Goal: Task Accomplishment & Management: Manage account settings

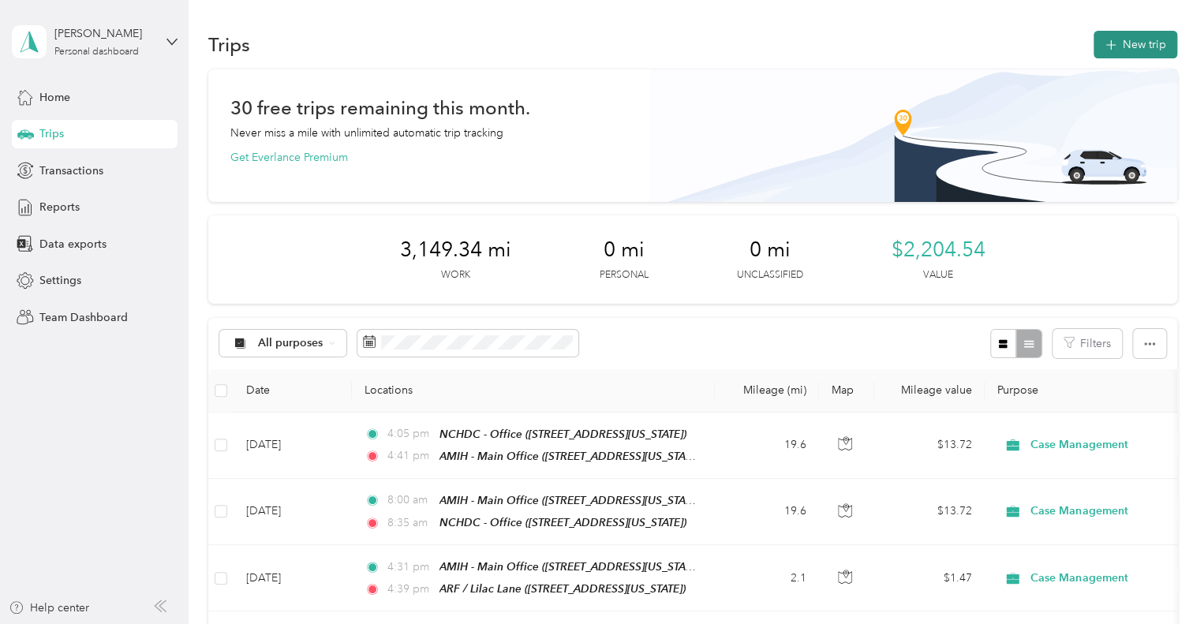
click at [1139, 46] on button "New trip" at bounding box center [1136, 45] width 84 height 28
click at [1143, 36] on button "New trip" at bounding box center [1136, 45] width 84 height 28
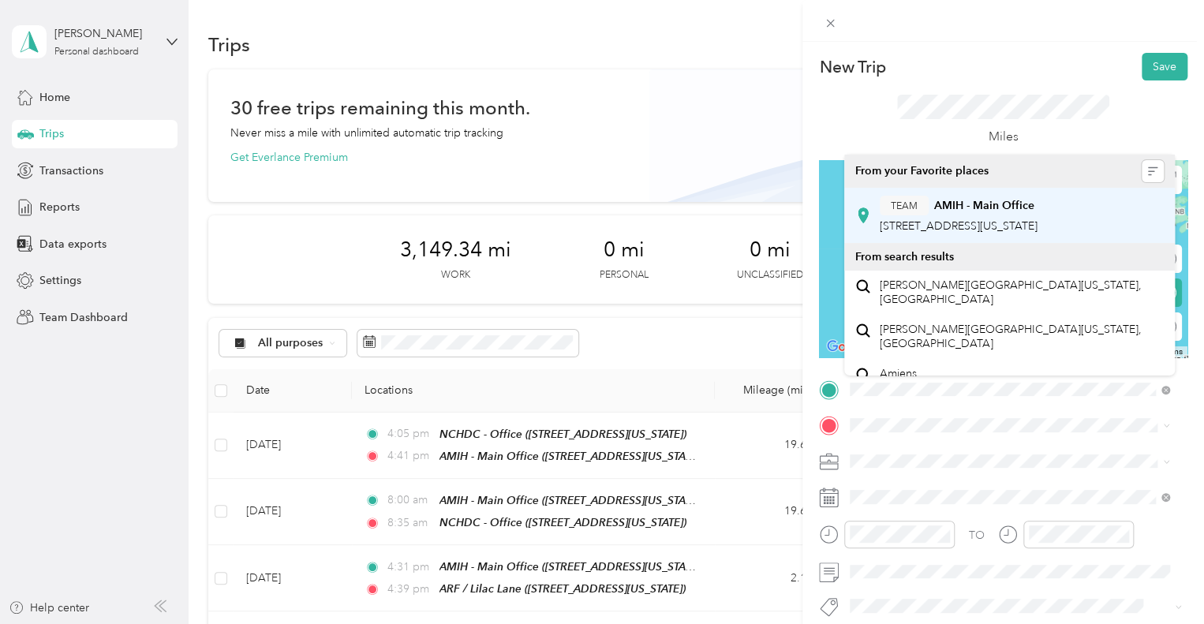
click at [989, 234] on div "TEAM AMIH - Main Office [STREET_ADDRESS][US_STATE]" at bounding box center [959, 215] width 158 height 39
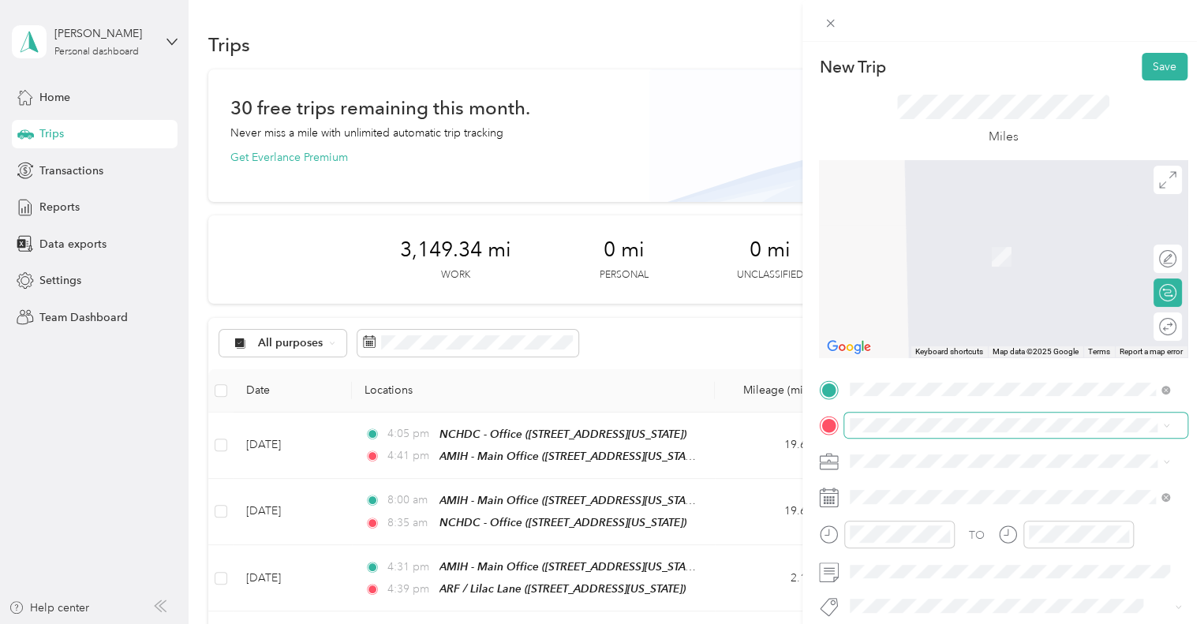
click at [918, 433] on span at bounding box center [1015, 425] width 343 height 25
click at [957, 268] on div "TEAM ARF / [GEOGRAPHIC_DATA] [GEOGRAPHIC_DATA], [US_STATE], [GEOGRAPHIC_DATA]" at bounding box center [959, 251] width 158 height 39
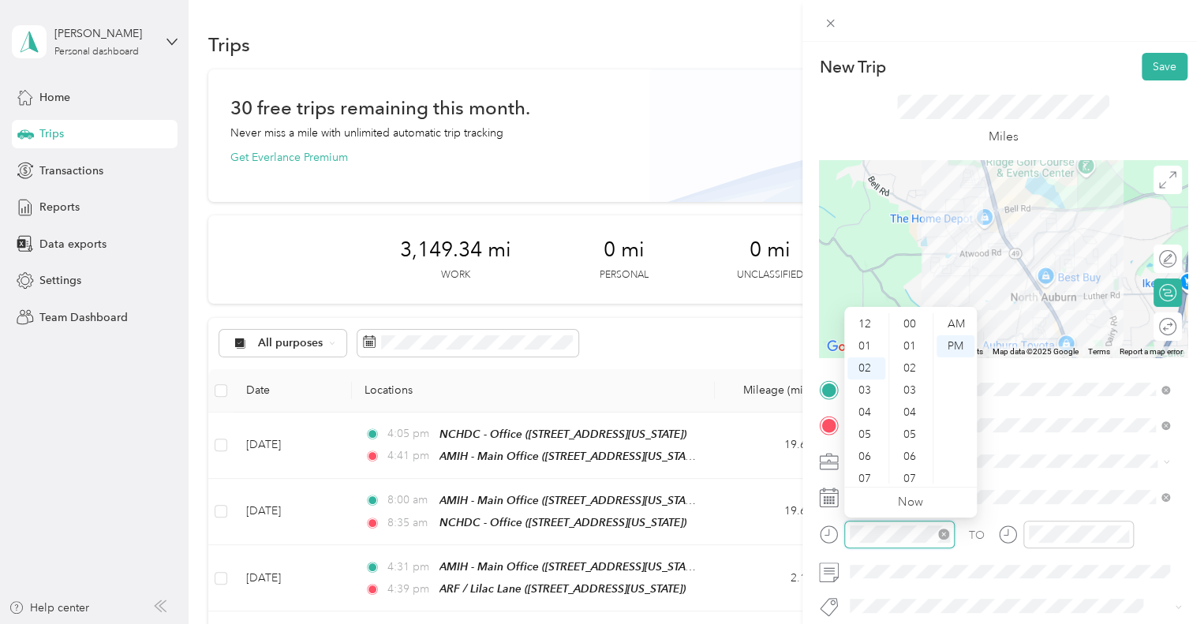
scroll to position [729, 0]
click at [869, 473] on div "09" at bounding box center [867, 479] width 38 height 22
click at [911, 431] on div "45" at bounding box center [911, 432] width 38 height 22
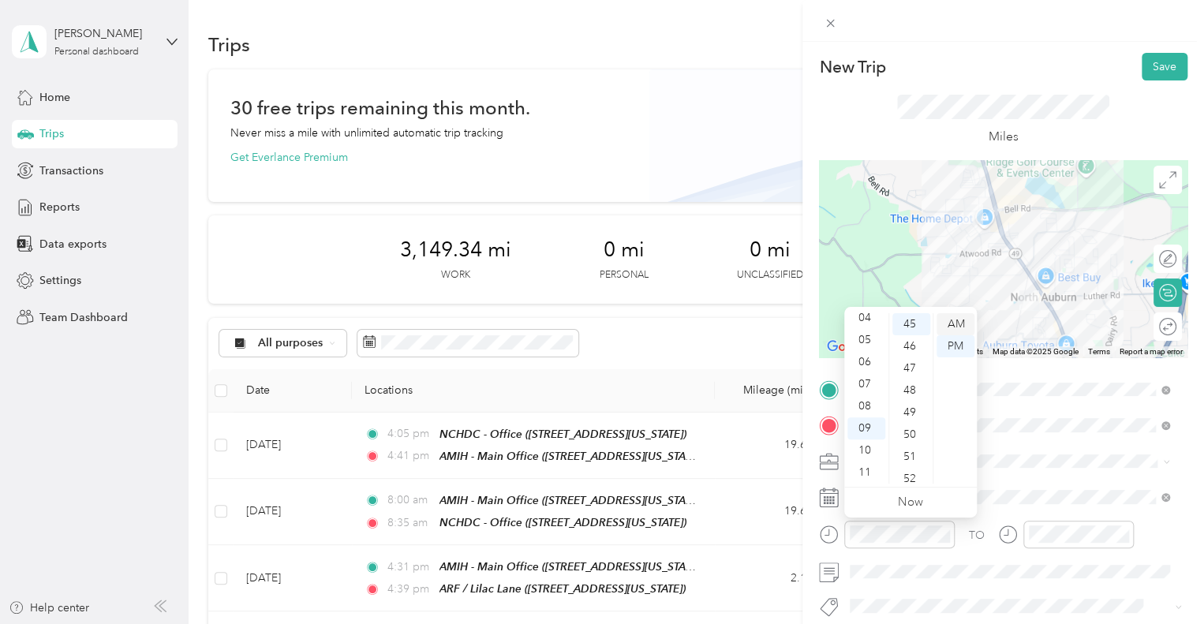
click at [954, 321] on div "AM" at bounding box center [956, 324] width 38 height 22
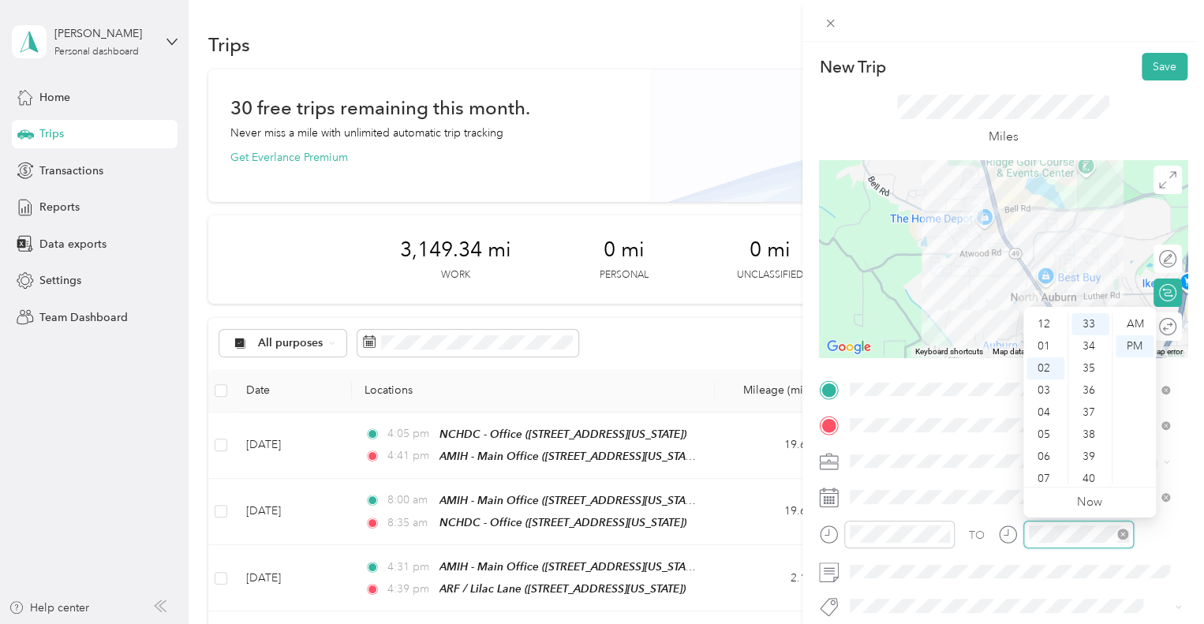
scroll to position [44, 0]
click at [1046, 479] on div "09" at bounding box center [1046, 479] width 38 height 22
click at [1089, 363] on div "54" at bounding box center [1091, 362] width 38 height 22
click at [1139, 324] on div "AM" at bounding box center [1135, 324] width 38 height 22
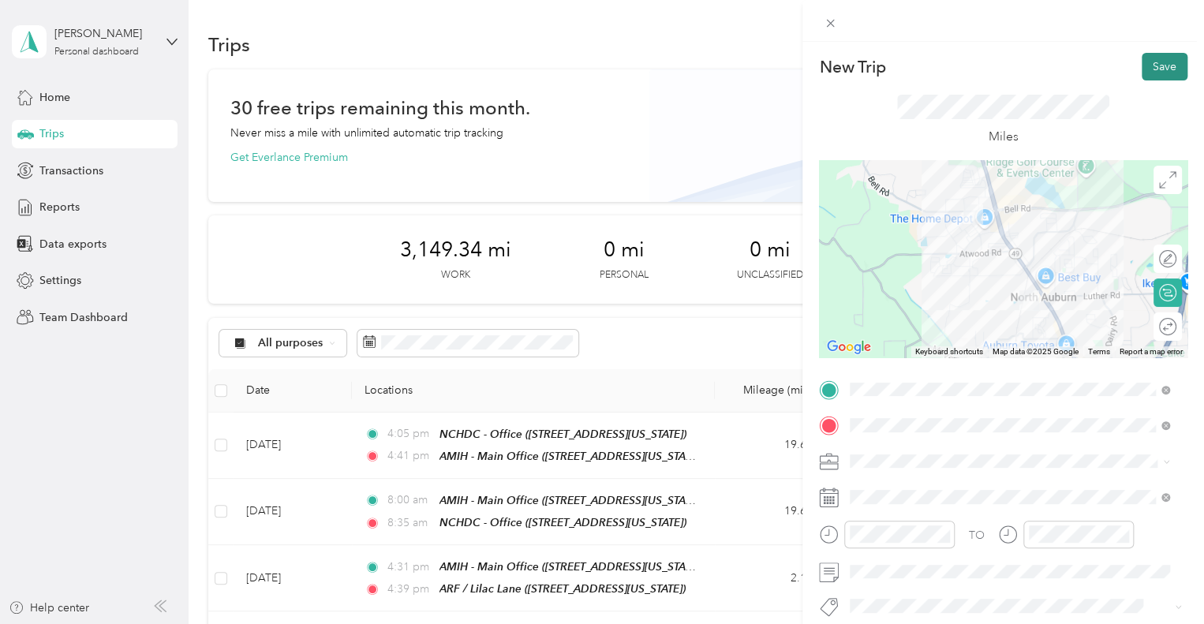
click at [1149, 69] on button "Save" at bounding box center [1165, 67] width 46 height 28
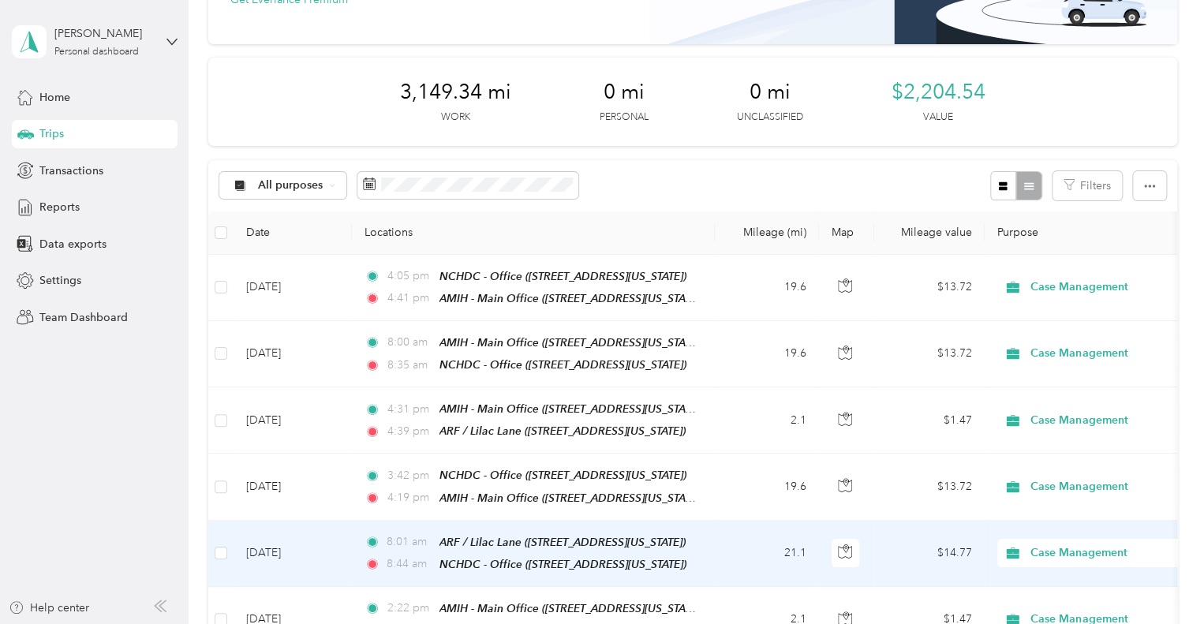
scroll to position [0, 0]
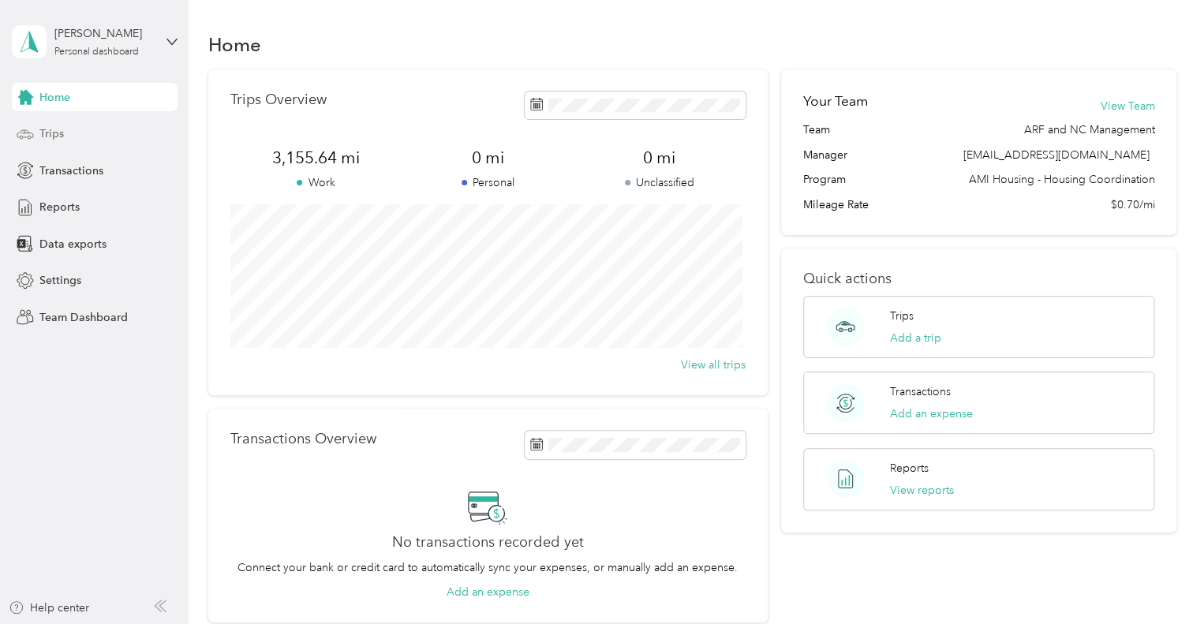
click at [56, 136] on span "Trips" at bounding box center [51, 133] width 24 height 17
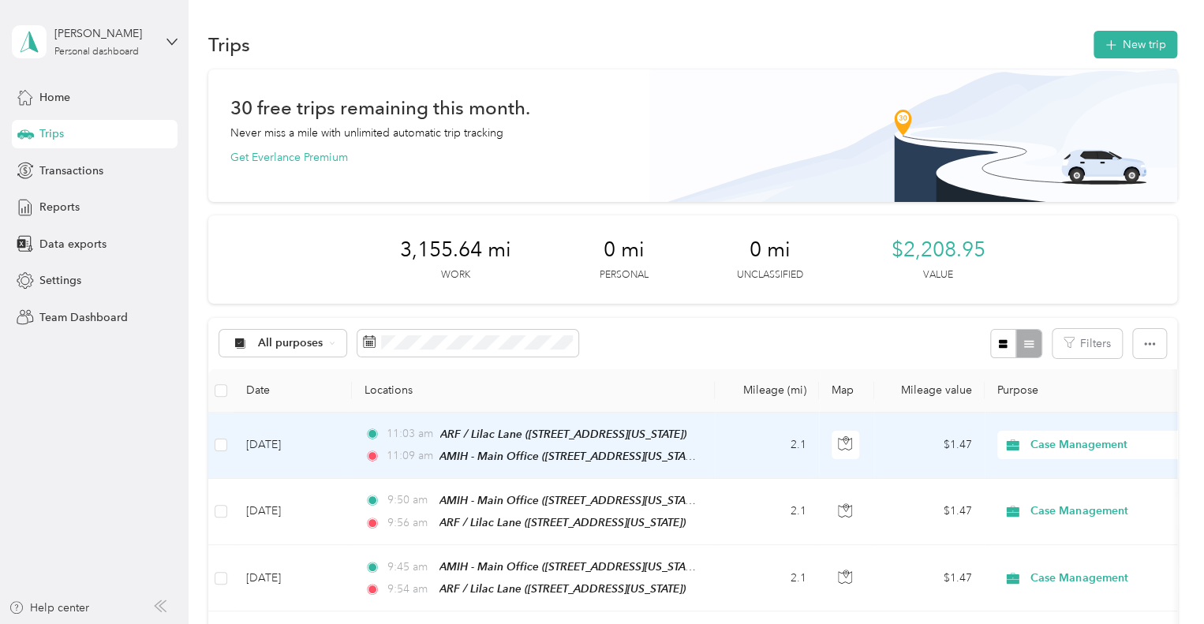
click at [739, 448] on td "2.1" at bounding box center [767, 446] width 104 height 66
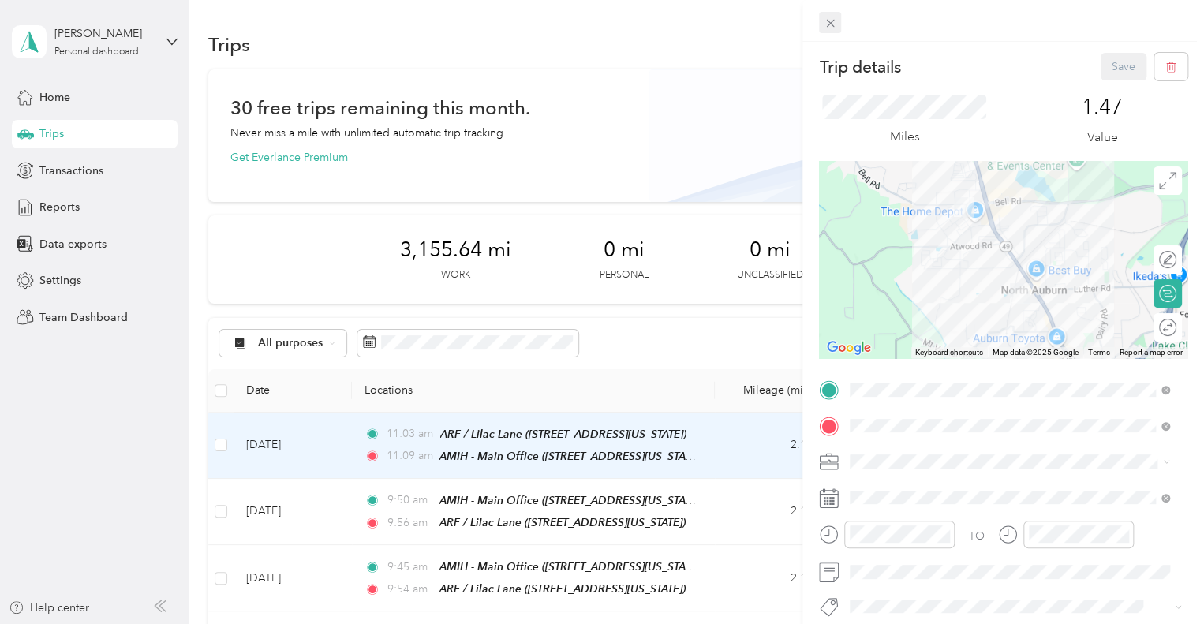
click at [830, 22] on icon at bounding box center [830, 24] width 8 height 8
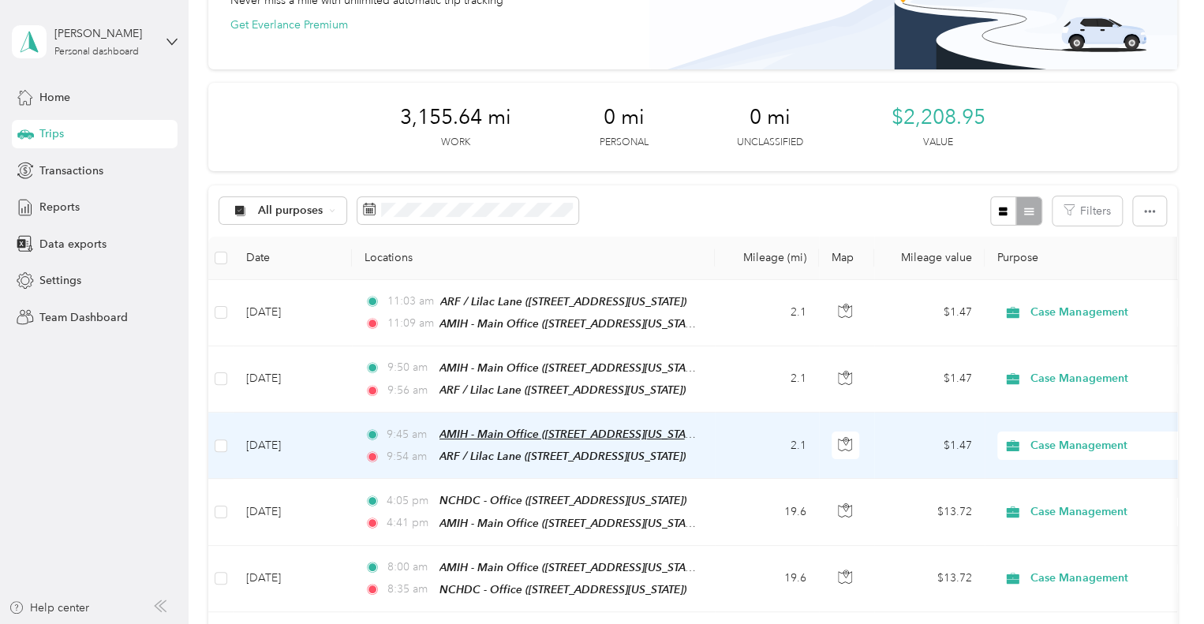
scroll to position [158, 0]
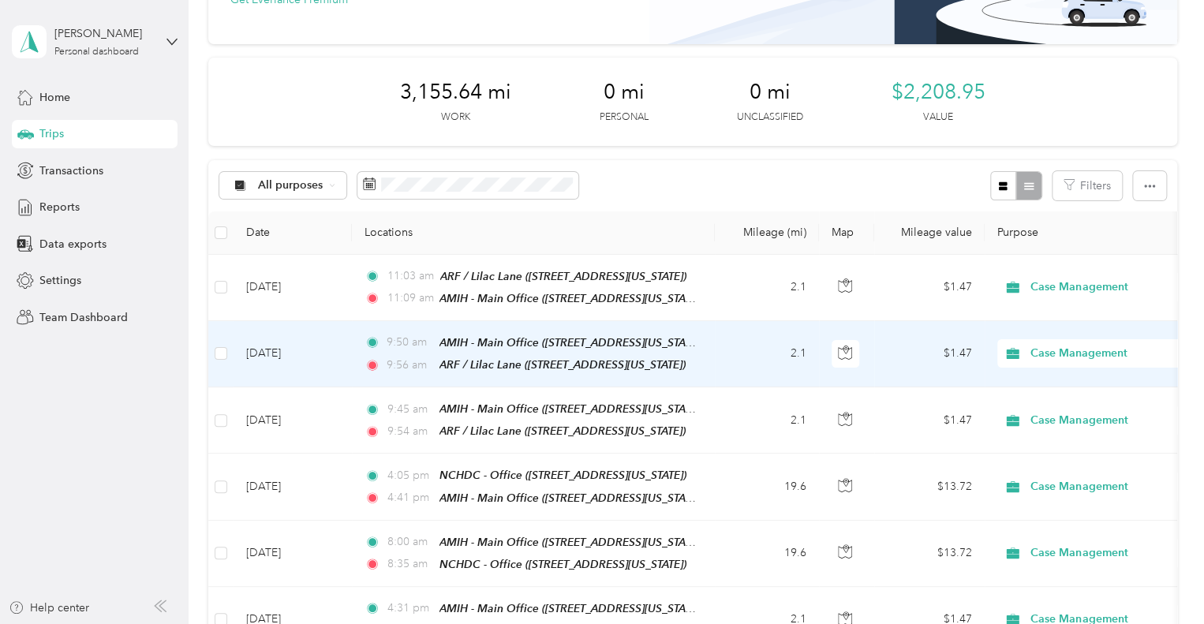
click at [717, 358] on td "2.1" at bounding box center [767, 354] width 104 height 66
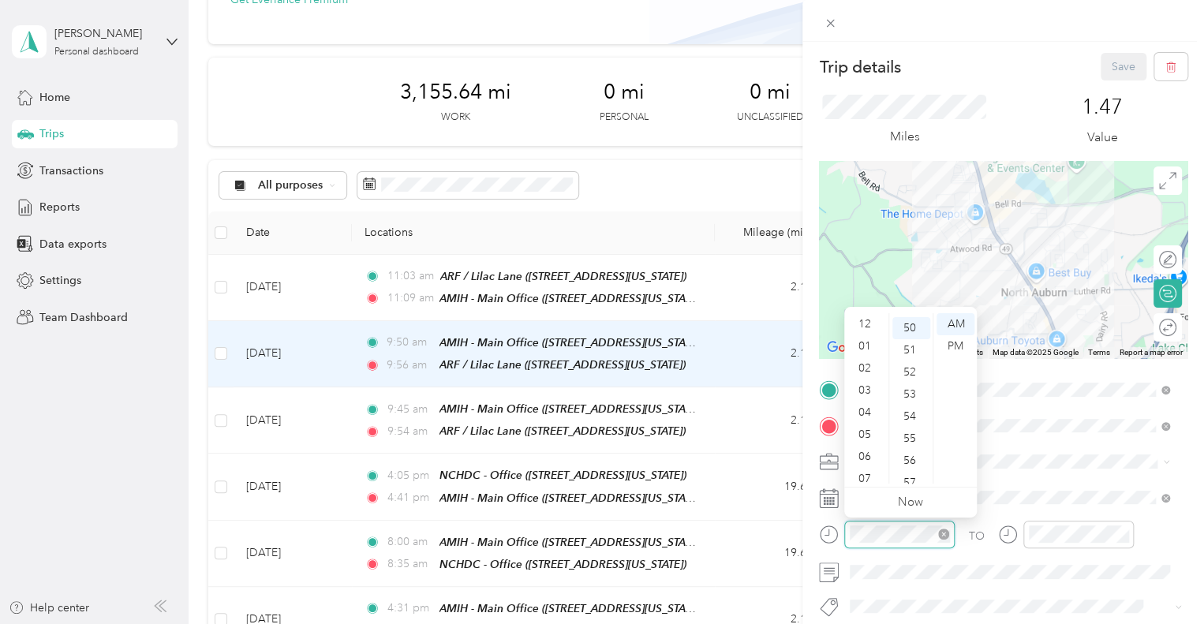
scroll to position [95, 0]
click at [866, 450] on div "10" at bounding box center [867, 451] width 38 height 22
click at [911, 395] on div "46" at bounding box center [911, 394] width 38 height 22
click at [964, 318] on div "AM" at bounding box center [956, 324] width 38 height 22
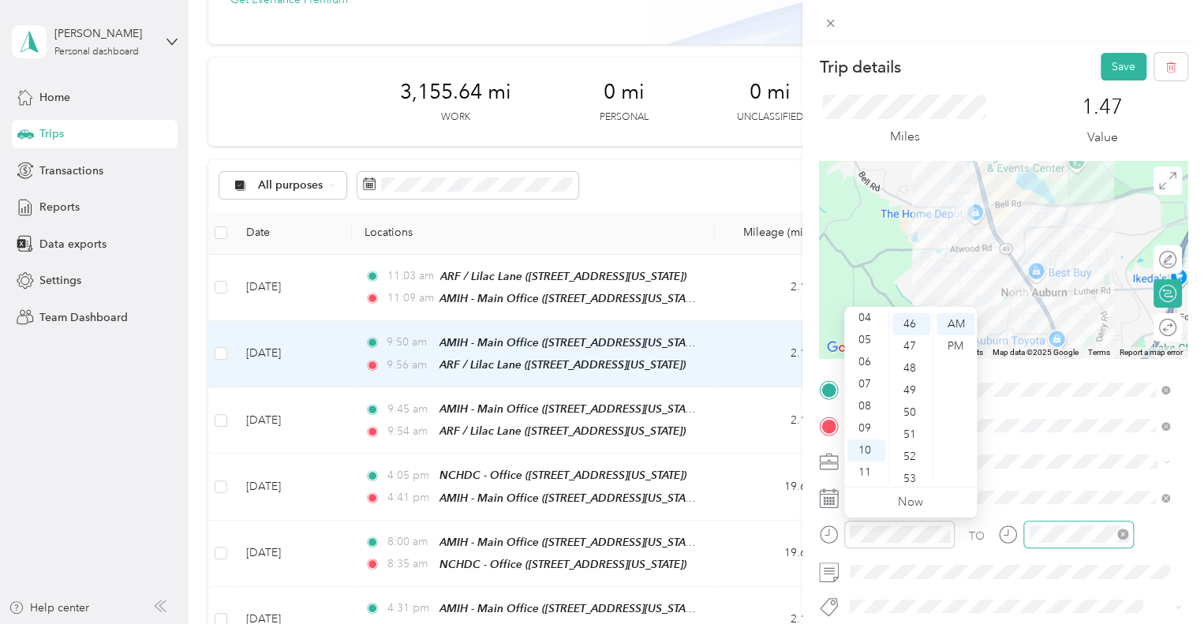
click at [1051, 522] on div at bounding box center [1078, 535] width 110 height 28
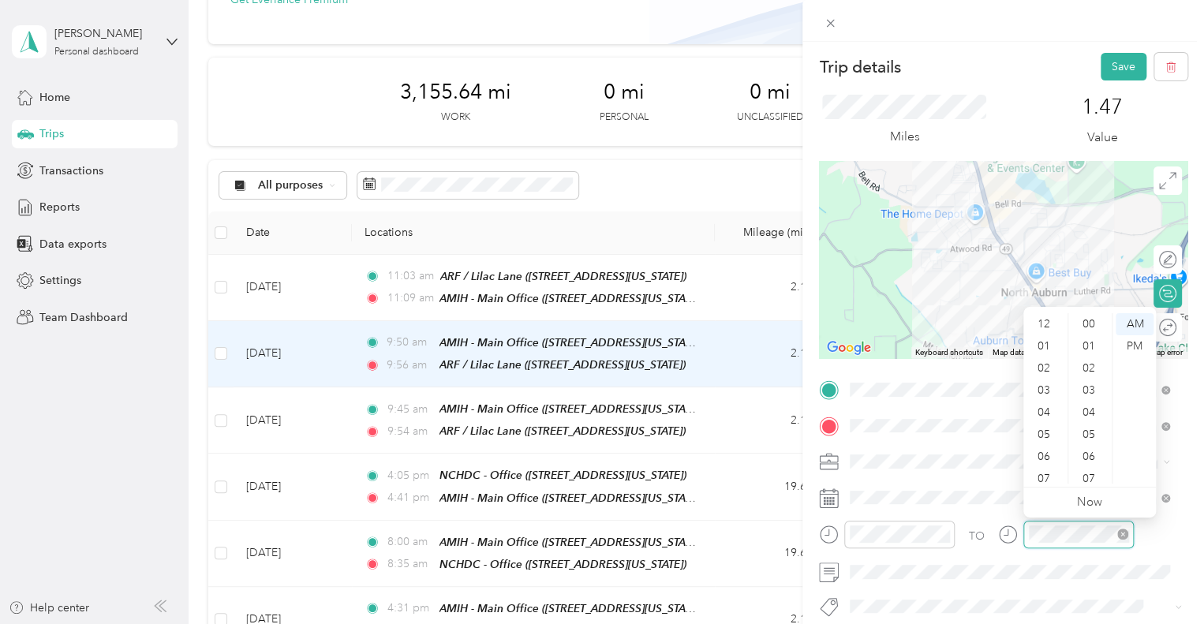
scroll to position [1155, 0]
click at [1046, 476] on div "11" at bounding box center [1046, 473] width 38 height 22
click at [1087, 321] on div "00" at bounding box center [1091, 324] width 38 height 22
click at [1130, 325] on div "AM" at bounding box center [1135, 324] width 38 height 22
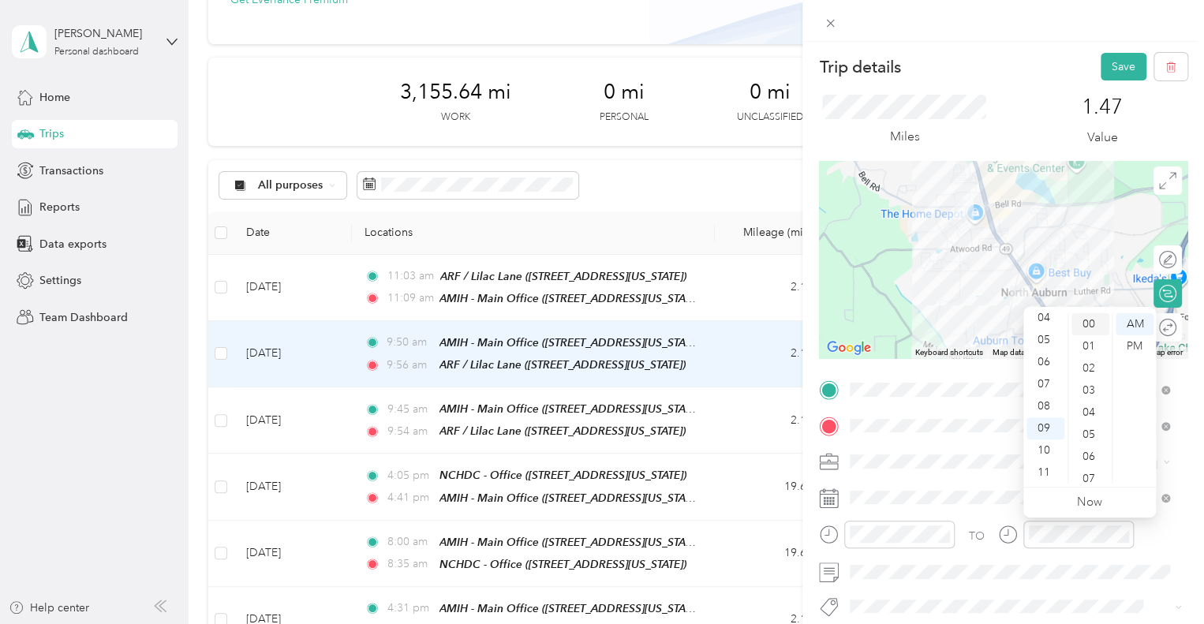
click at [1083, 324] on div "00" at bounding box center [1091, 324] width 38 height 22
click at [1045, 477] on div "11" at bounding box center [1046, 473] width 38 height 22
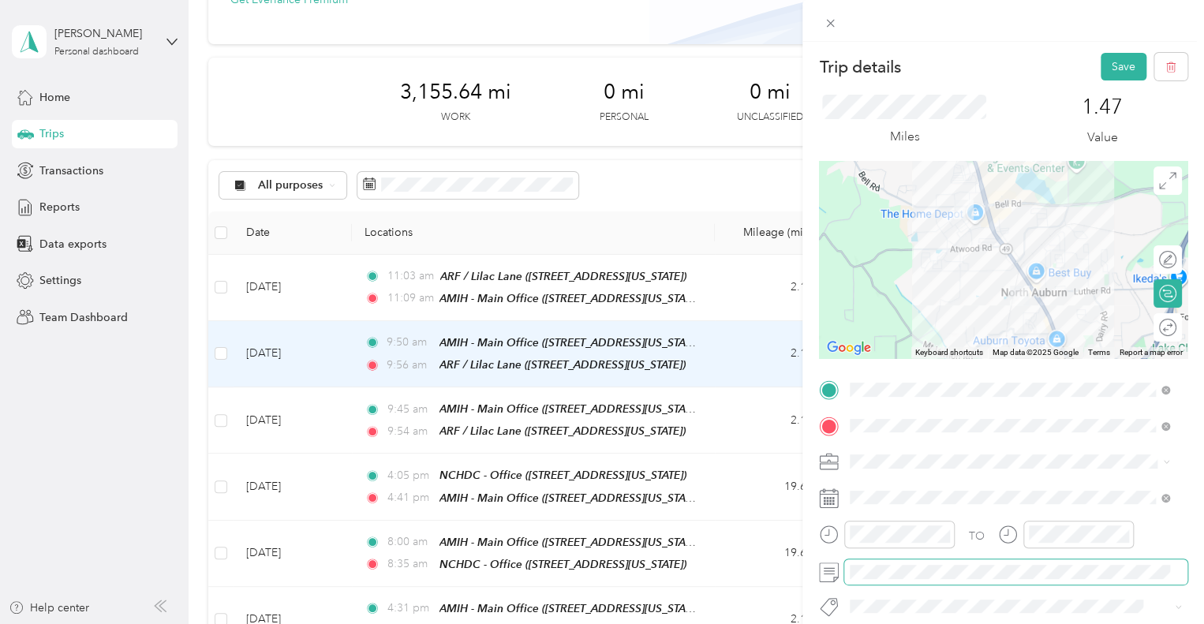
click at [821, 572] on div at bounding box center [1003, 571] width 369 height 25
click at [1121, 62] on button "Save" at bounding box center [1124, 67] width 46 height 28
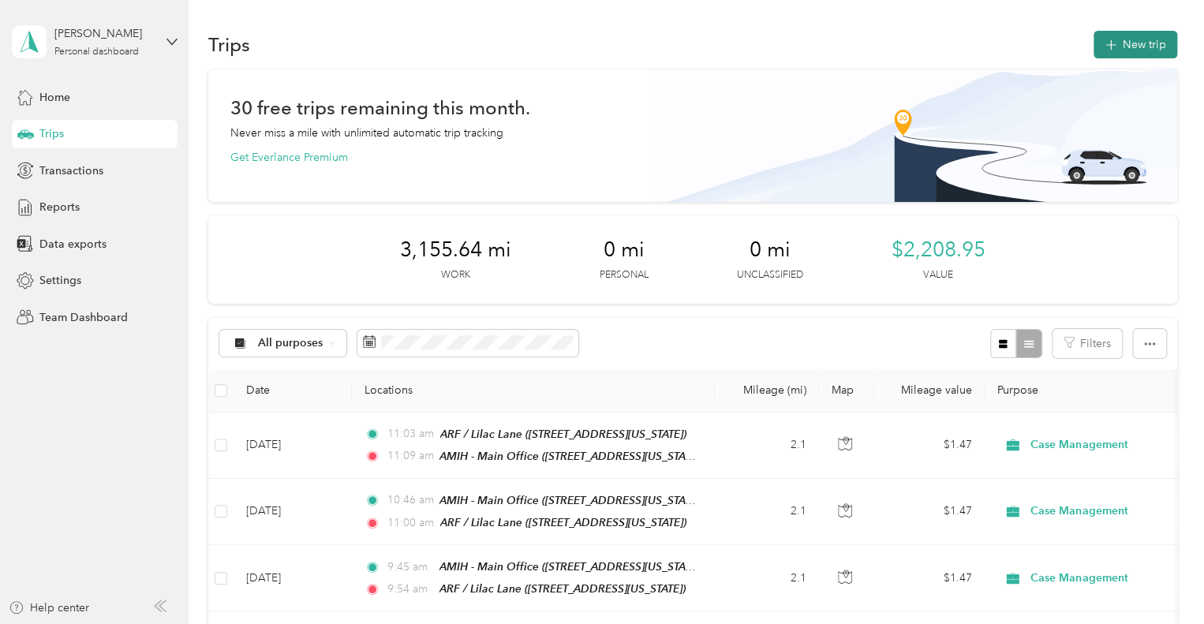
click at [1146, 47] on button "New trip" at bounding box center [1136, 45] width 84 height 28
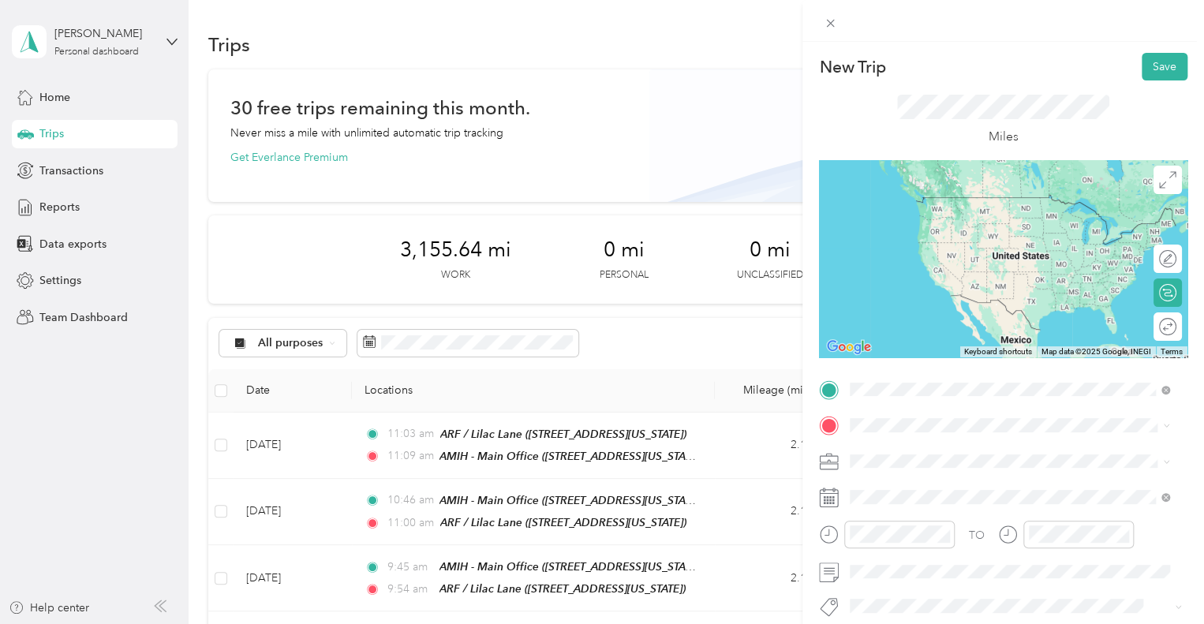
click at [1008, 211] on strong "AMIH - Main Office" at bounding box center [984, 206] width 100 height 14
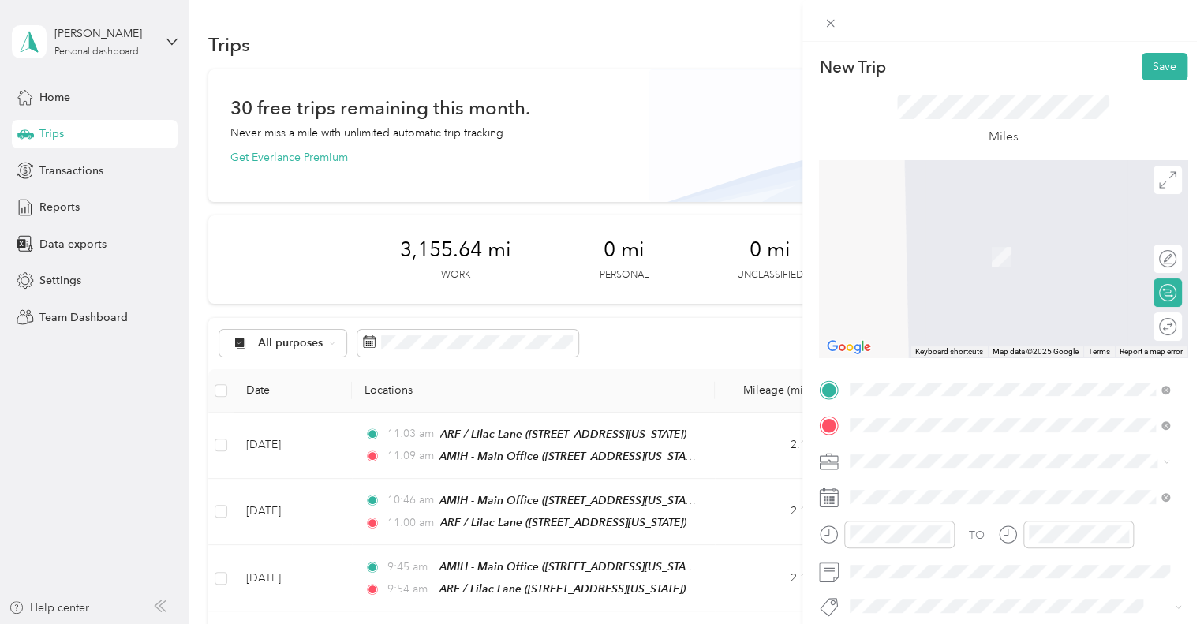
click at [994, 256] on span "[STREET_ADDRESS][US_STATE]" at bounding box center [959, 262] width 158 height 13
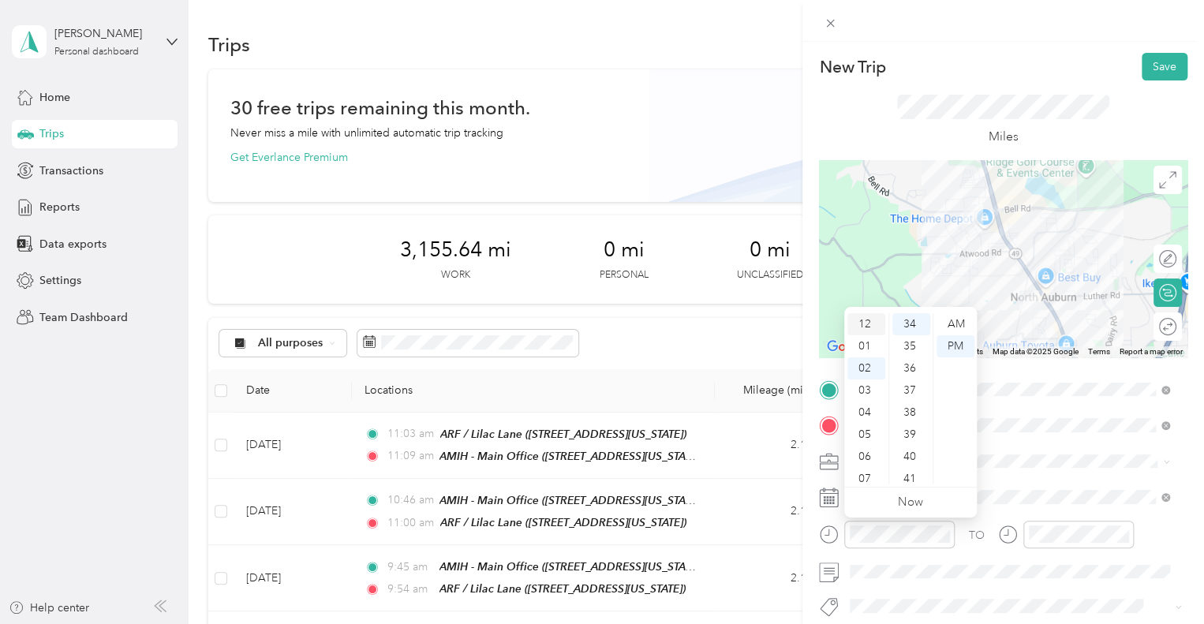
click at [867, 321] on div "12" at bounding box center [867, 324] width 38 height 22
click at [907, 335] on div "06" at bounding box center [911, 337] width 38 height 22
click at [956, 330] on div "AM" at bounding box center [956, 324] width 38 height 22
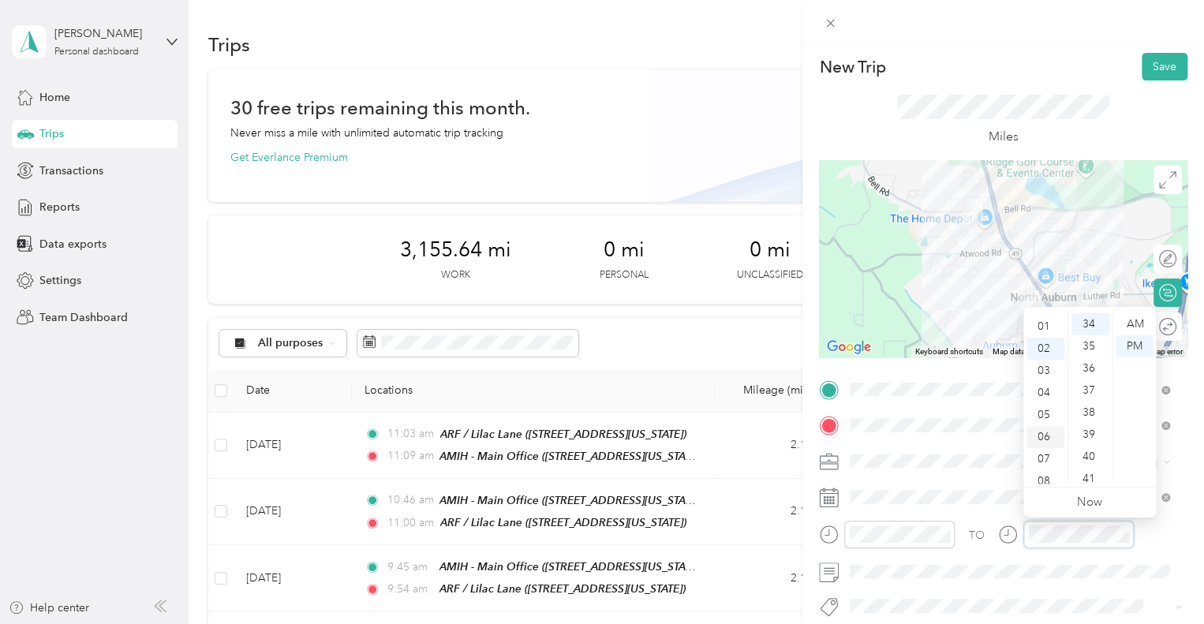
scroll to position [0, 0]
click at [1049, 320] on div "12" at bounding box center [1046, 324] width 38 height 22
click at [1088, 384] on div "15" at bounding box center [1091, 378] width 38 height 22
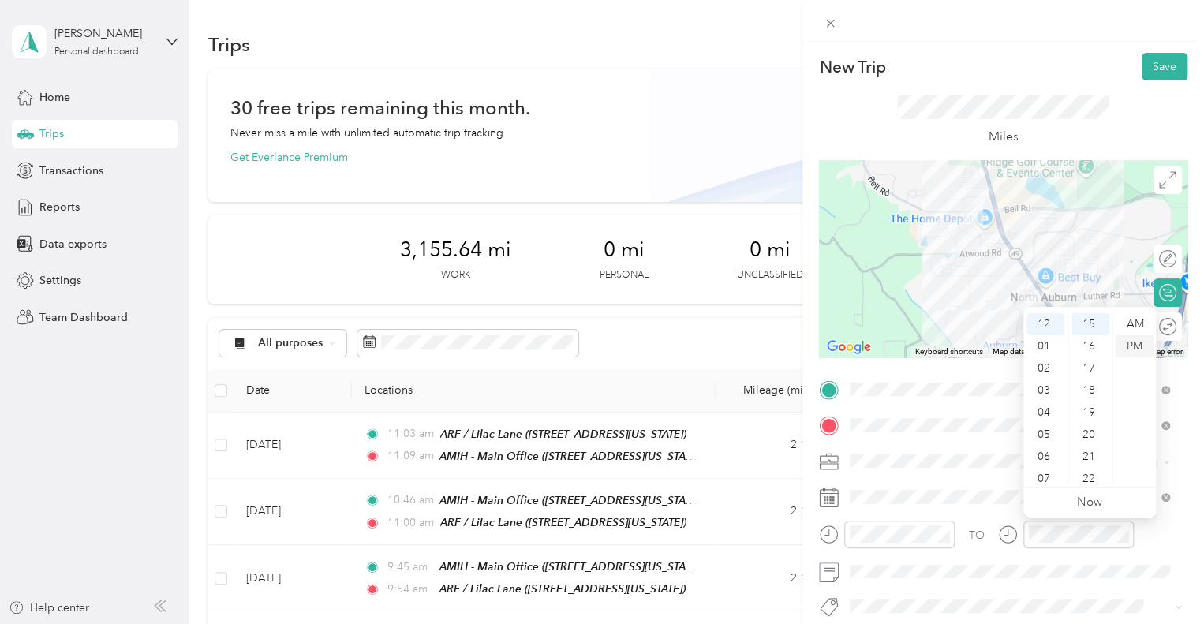
click at [1144, 343] on div "PM" at bounding box center [1135, 346] width 38 height 22
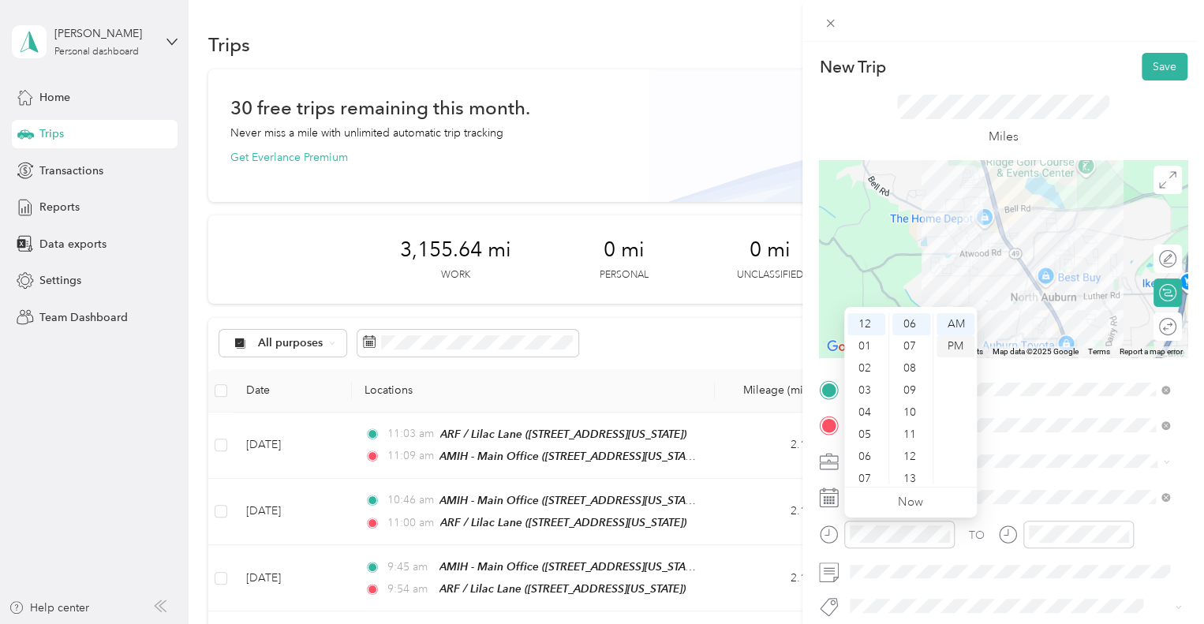
click at [968, 350] on div "PM" at bounding box center [956, 346] width 38 height 22
click at [957, 339] on div "PM" at bounding box center [956, 346] width 38 height 22
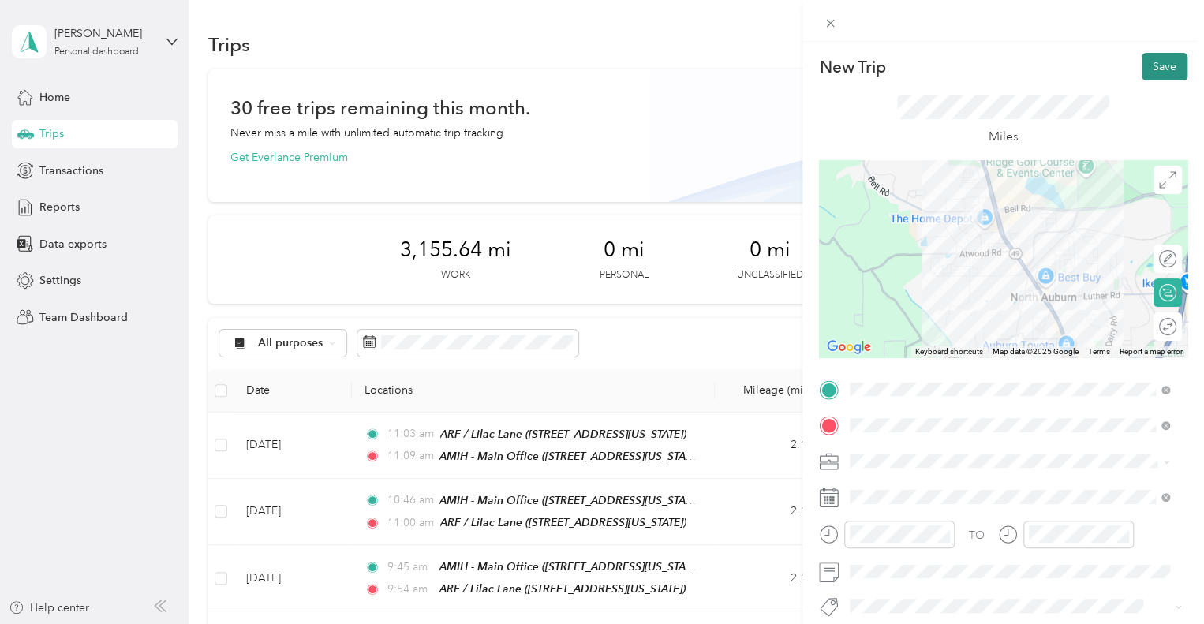
click at [1152, 65] on button "Save" at bounding box center [1165, 67] width 46 height 28
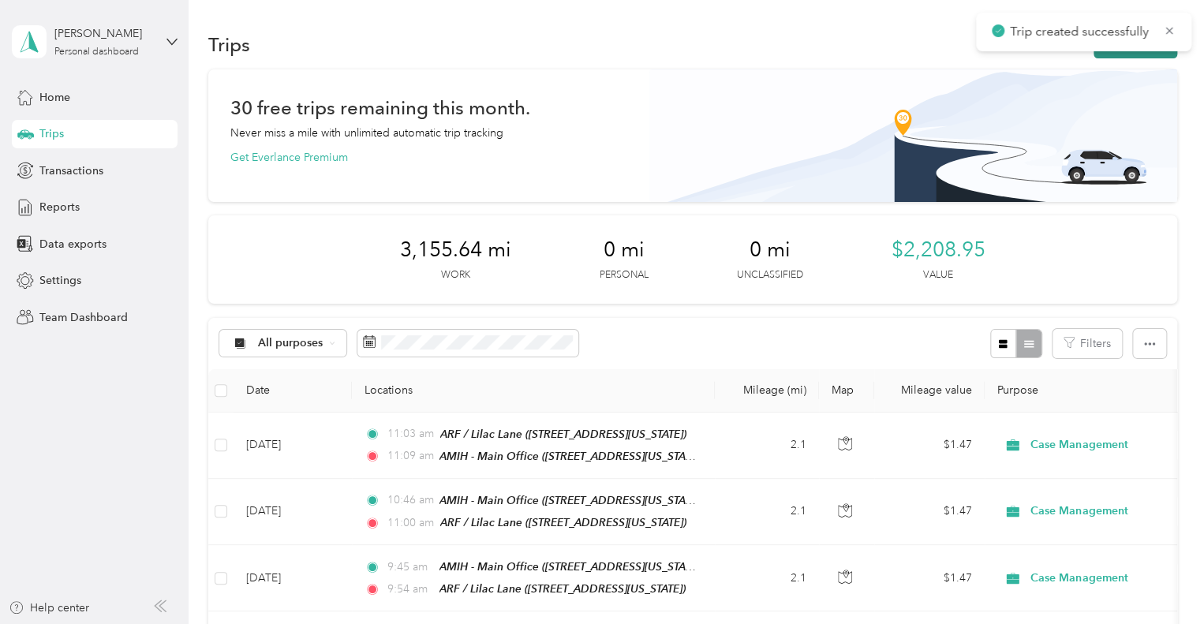
click at [1148, 57] on button "New trip" at bounding box center [1136, 45] width 84 height 28
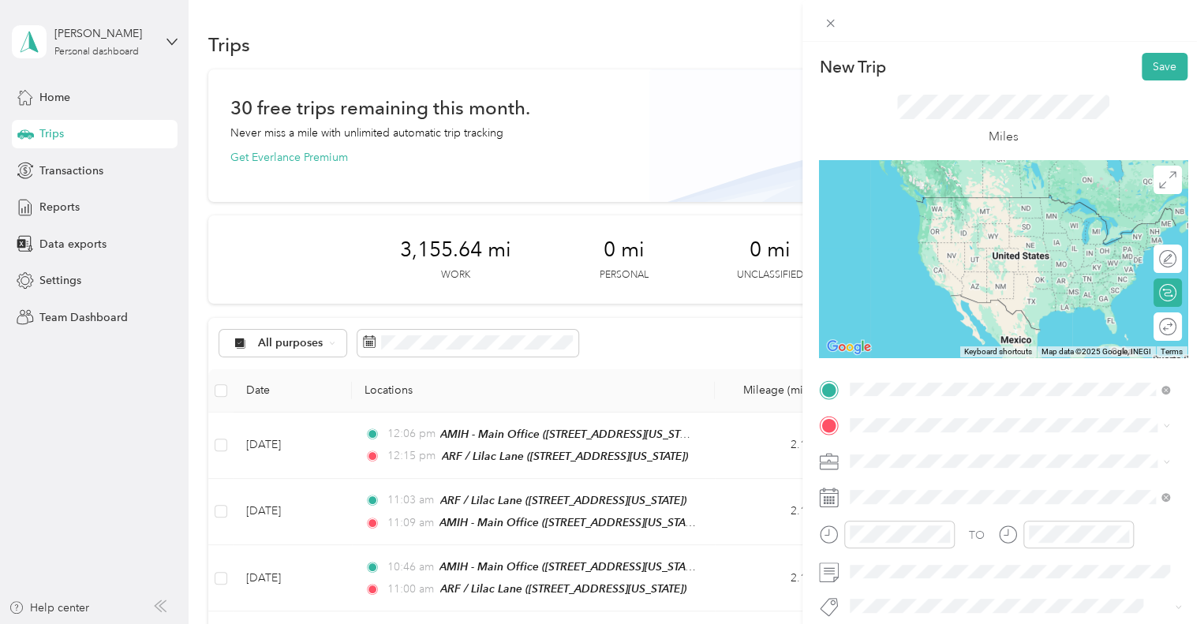
click at [1022, 224] on span "[STREET_ADDRESS][US_STATE]" at bounding box center [959, 225] width 158 height 13
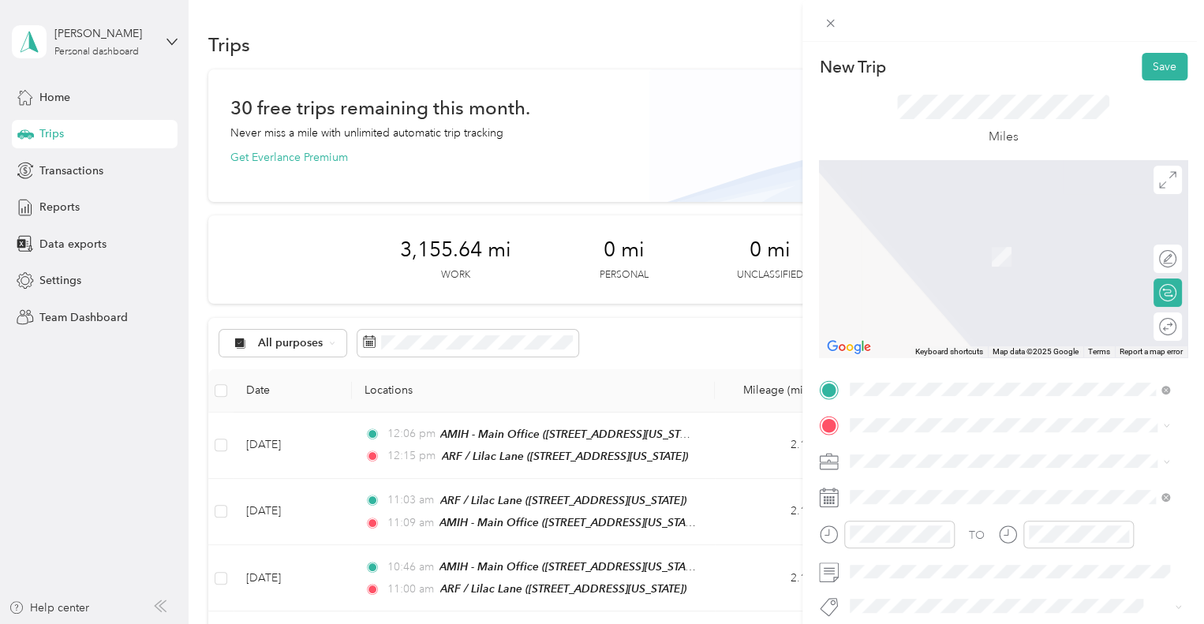
click at [1038, 254] on div "TEAM AMIH - Main Office [STREET_ADDRESS][US_STATE]" at bounding box center [959, 248] width 158 height 39
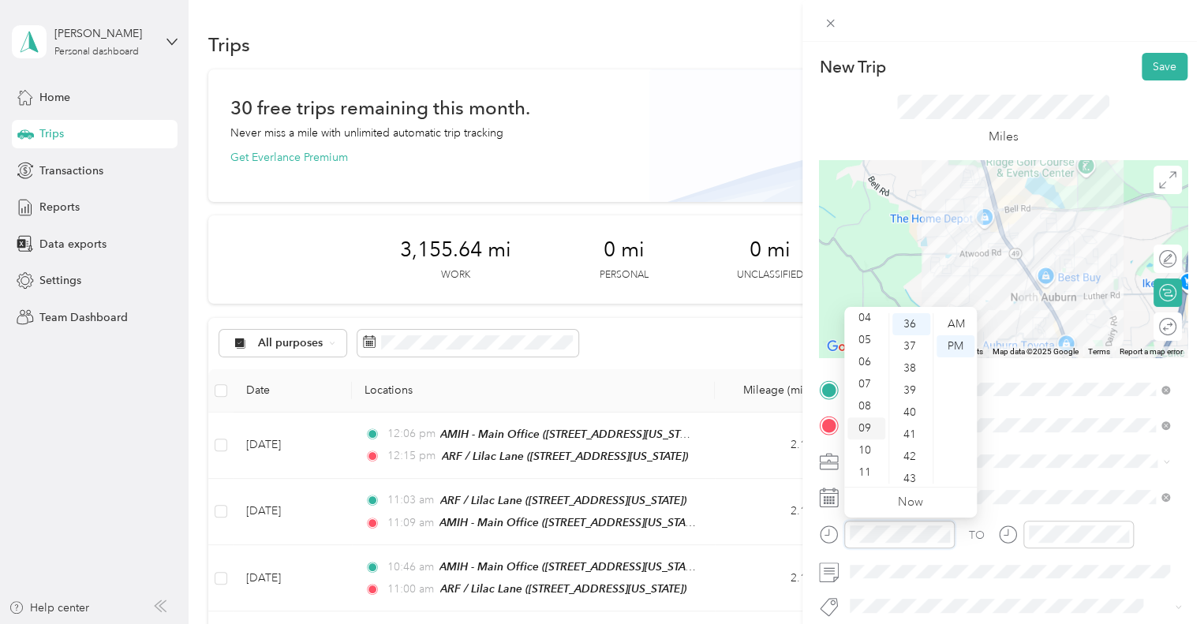
scroll to position [0, 0]
click at [869, 324] on div "12" at bounding box center [867, 324] width 38 height 22
click at [904, 324] on div "36" at bounding box center [911, 324] width 38 height 22
click at [953, 346] on div "PM" at bounding box center [956, 346] width 38 height 22
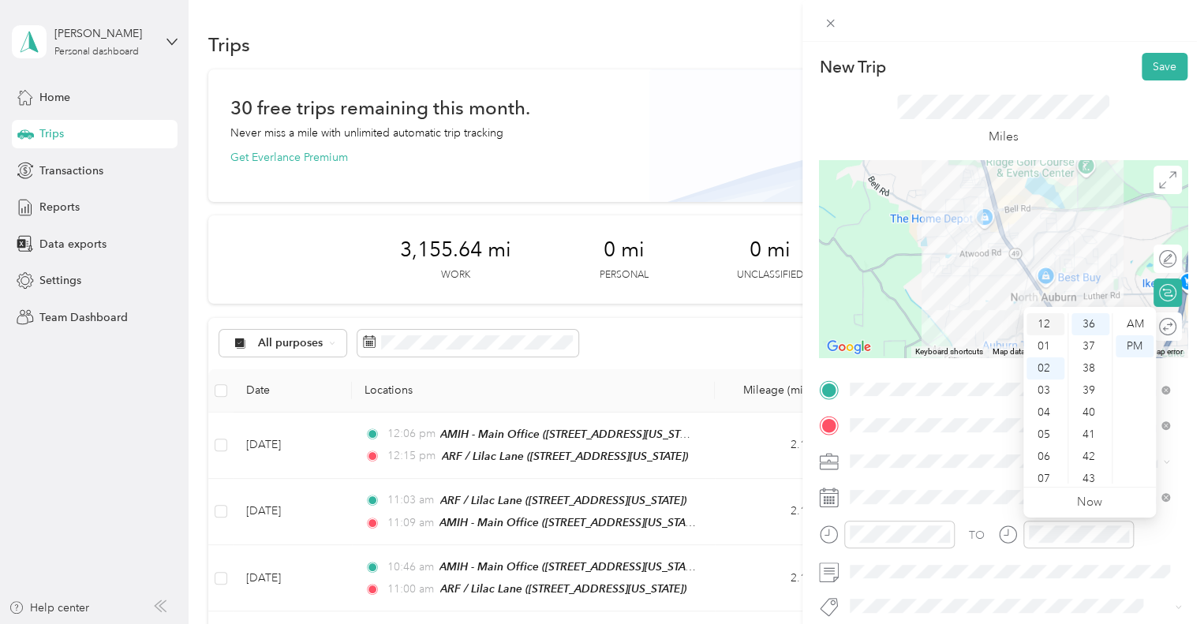
click at [1045, 324] on div "12" at bounding box center [1046, 324] width 38 height 22
click at [1083, 432] on div "41" at bounding box center [1091, 435] width 38 height 22
click at [1124, 342] on div "PM" at bounding box center [1135, 346] width 38 height 22
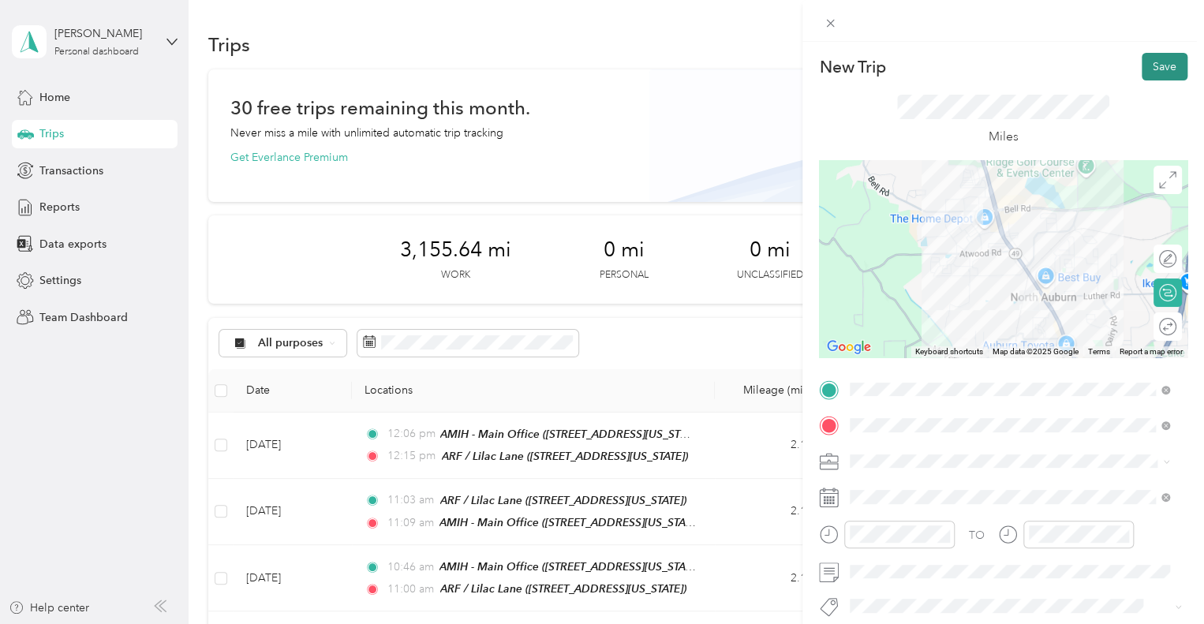
click at [1157, 63] on button "Save" at bounding box center [1165, 67] width 46 height 28
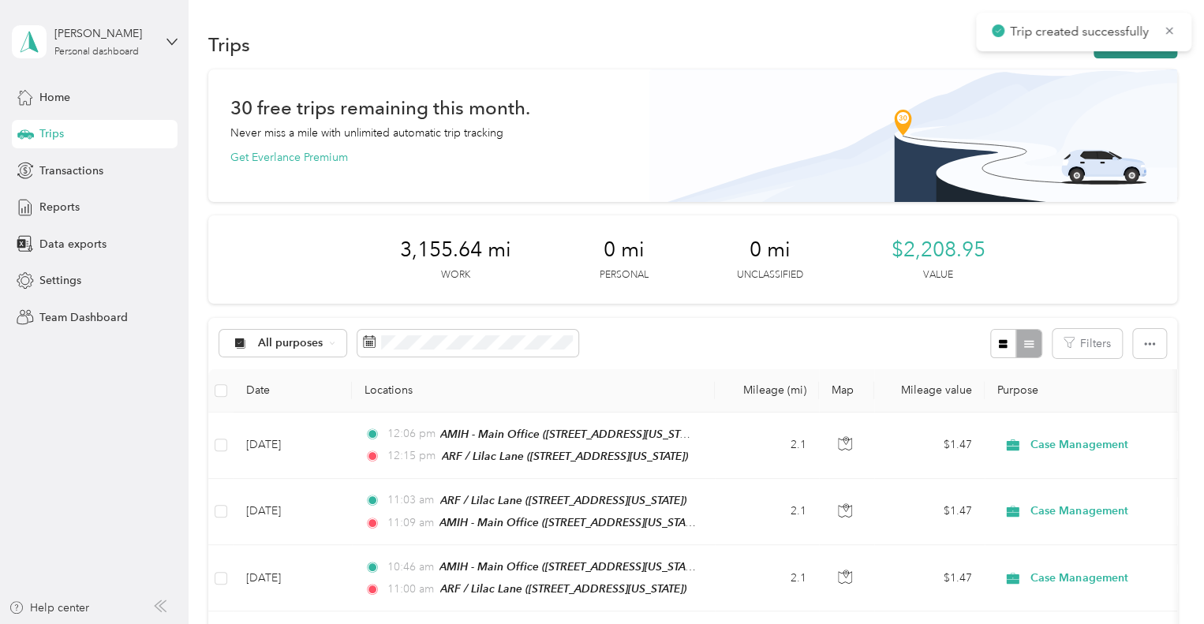
click at [1162, 53] on button "New trip" at bounding box center [1136, 45] width 84 height 28
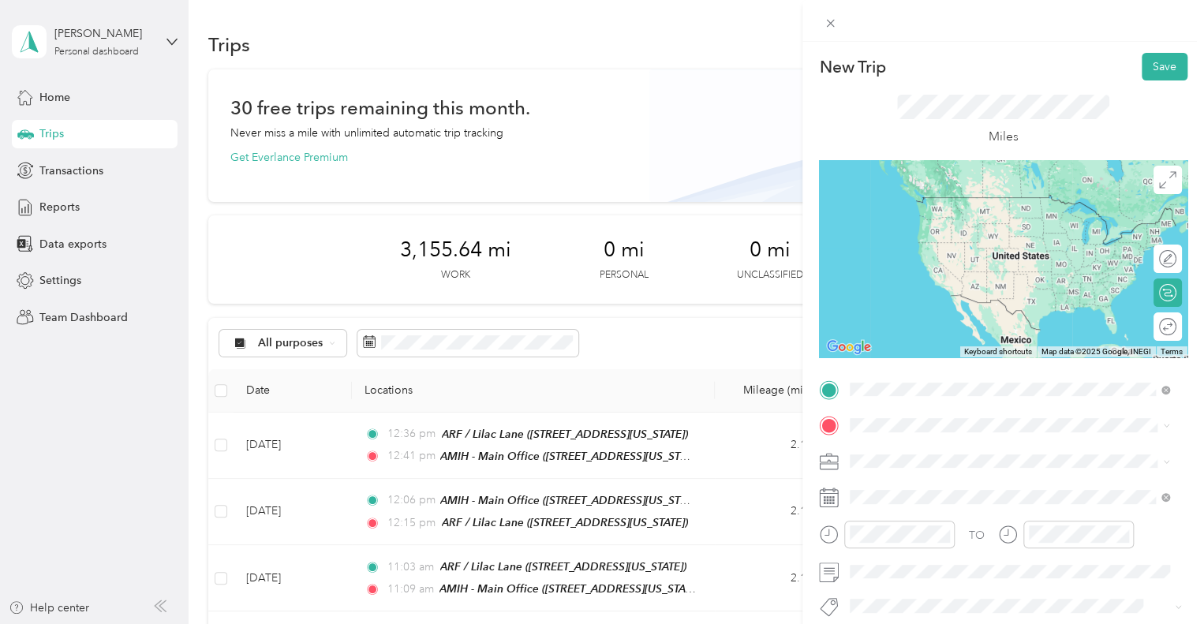
click at [1038, 233] on div "TEAM AMIH - Main Office [STREET_ADDRESS][US_STATE]" at bounding box center [959, 215] width 158 height 39
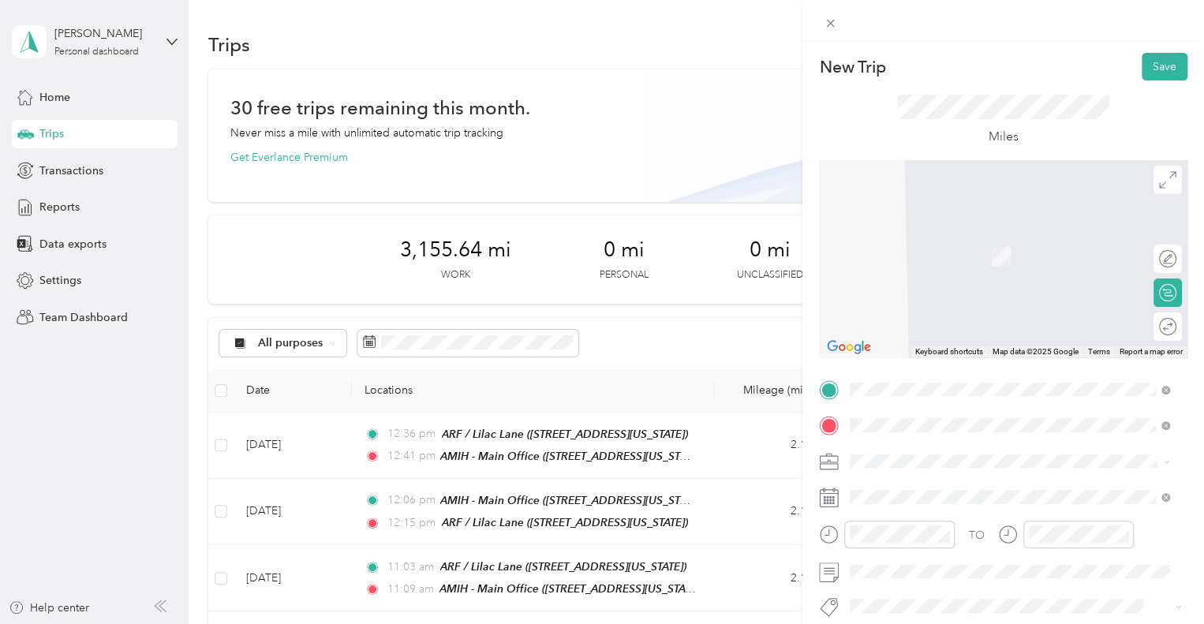
click at [1007, 271] on div "TEAM ARF / [GEOGRAPHIC_DATA] [GEOGRAPHIC_DATA], [US_STATE], [GEOGRAPHIC_DATA]" at bounding box center [959, 251] width 158 height 39
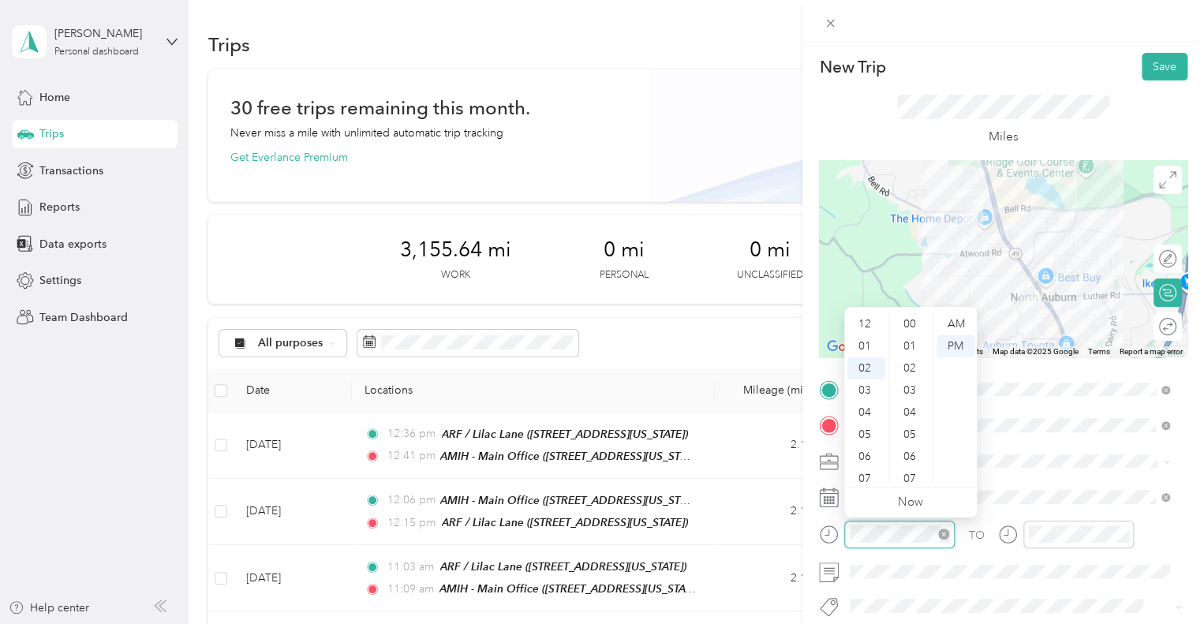
scroll to position [795, 0]
click at [871, 368] on div "04" at bounding box center [867, 368] width 38 height 22
click at [904, 318] on div "00" at bounding box center [911, 318] width 38 height 22
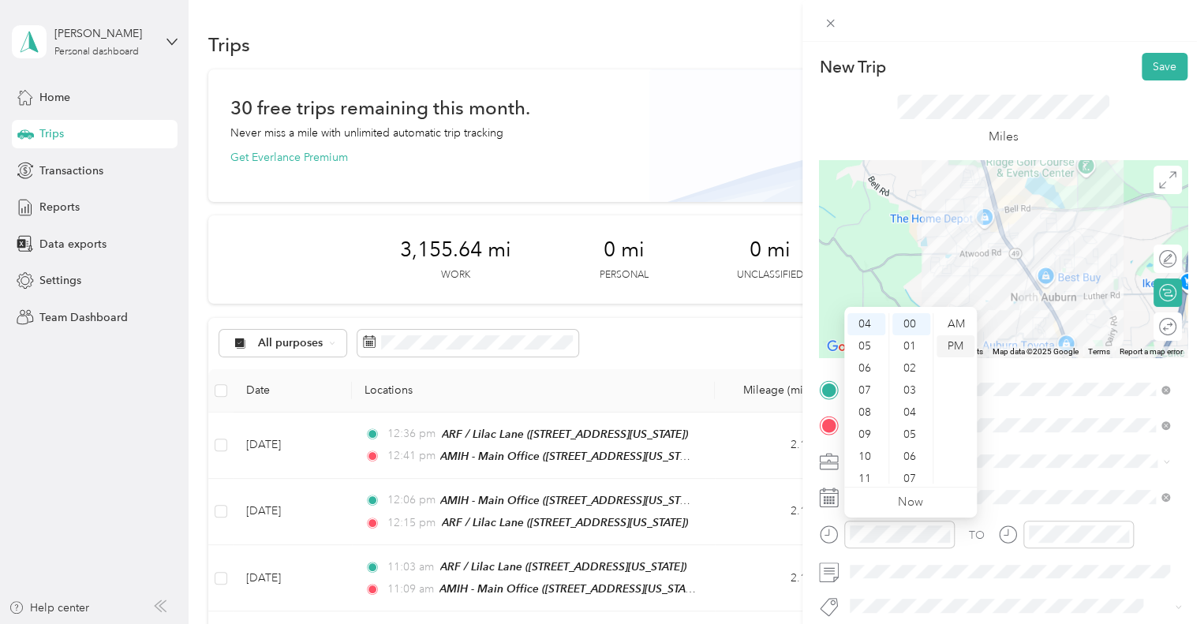
click at [956, 352] on div "PM" at bounding box center [956, 346] width 38 height 22
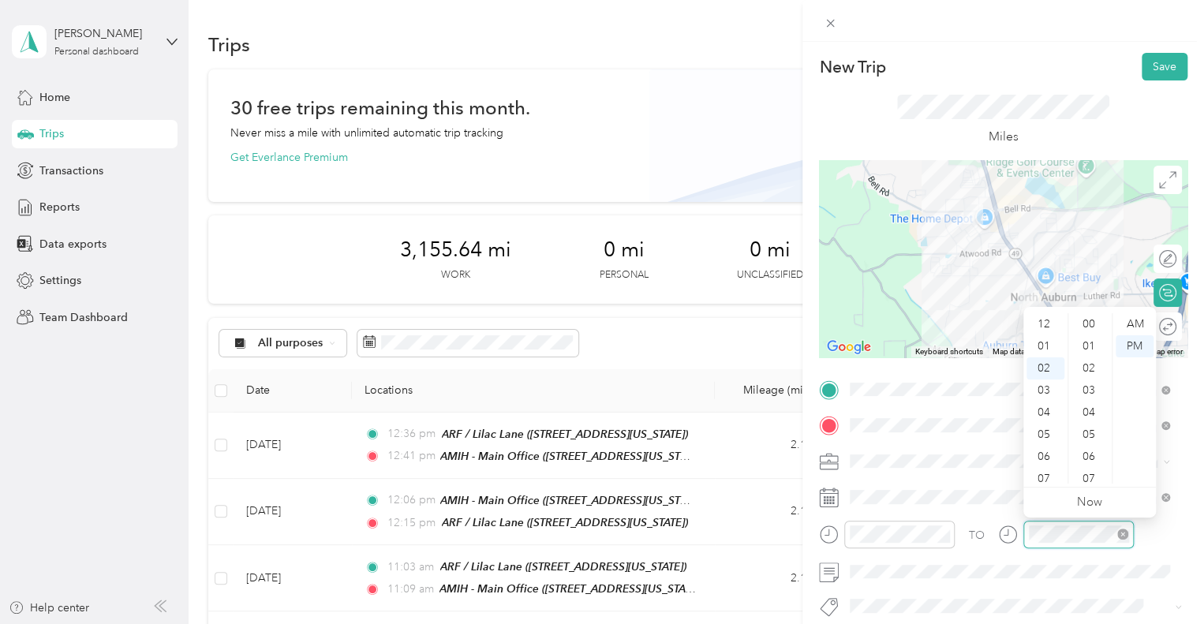
scroll to position [795, 0]
click at [1046, 367] on div "04" at bounding box center [1046, 368] width 38 height 22
click at [1084, 352] on div "12" at bounding box center [1091, 346] width 38 height 22
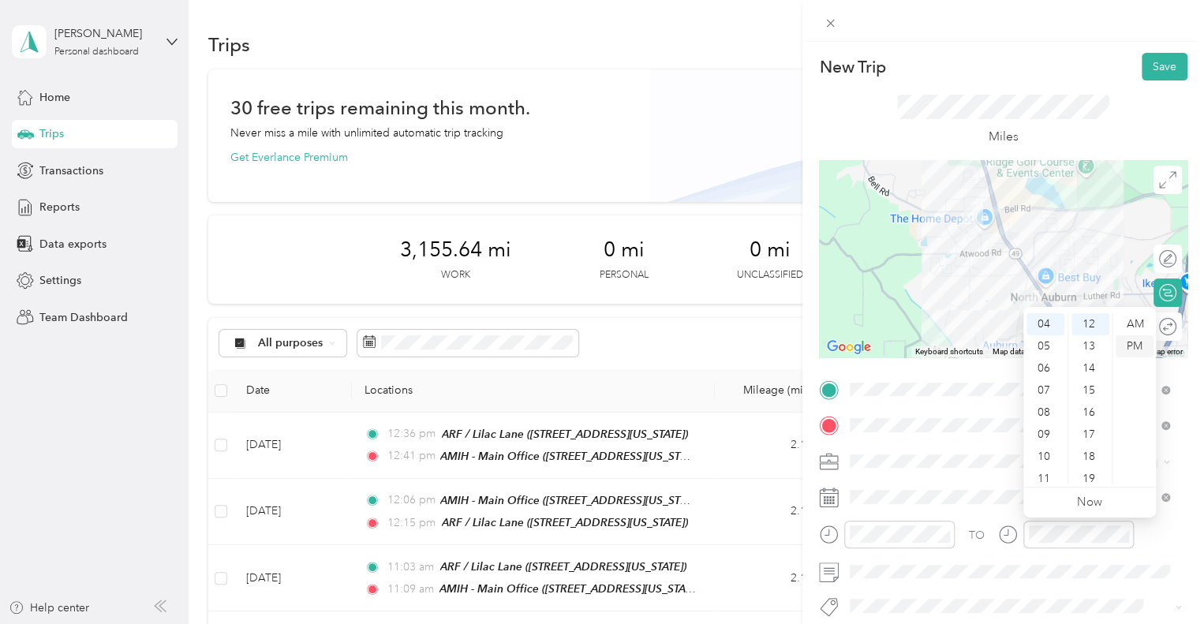
click at [1143, 354] on div "PM" at bounding box center [1135, 346] width 38 height 22
click at [925, 562] on span at bounding box center [1015, 571] width 343 height 25
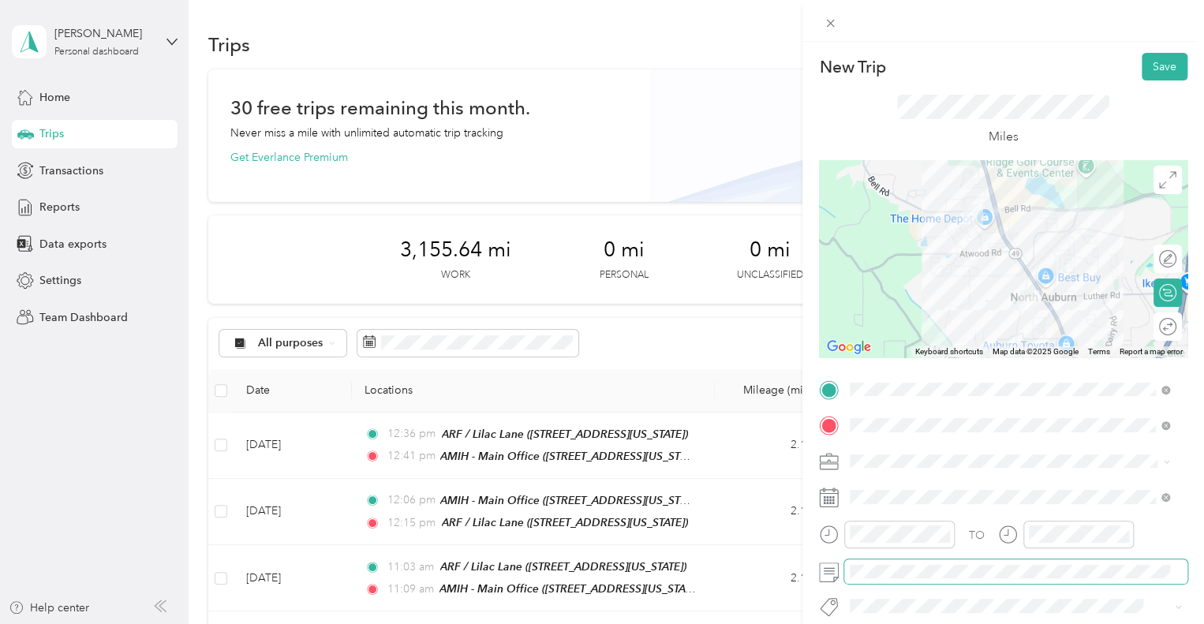
click at [924, 561] on span at bounding box center [1015, 571] width 343 height 25
click at [1151, 75] on button "Save" at bounding box center [1165, 67] width 46 height 28
